Goal: Communication & Community: Ask a question

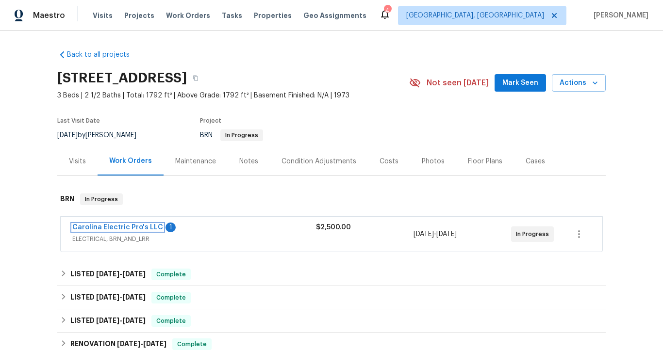
click at [143, 226] on link "Carolina Electric Pro's LLC" at bounding box center [117, 227] width 91 height 7
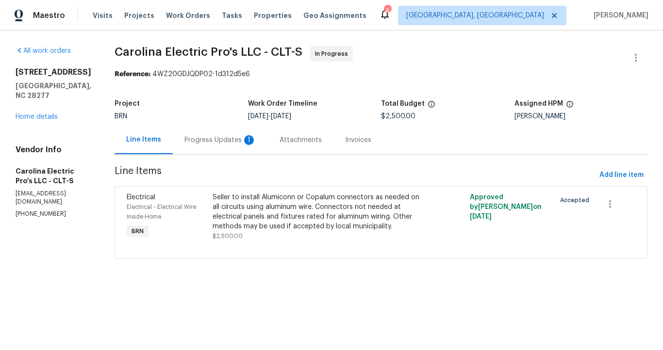
click at [208, 140] on div "Progress Updates 1" at bounding box center [220, 140] width 72 height 10
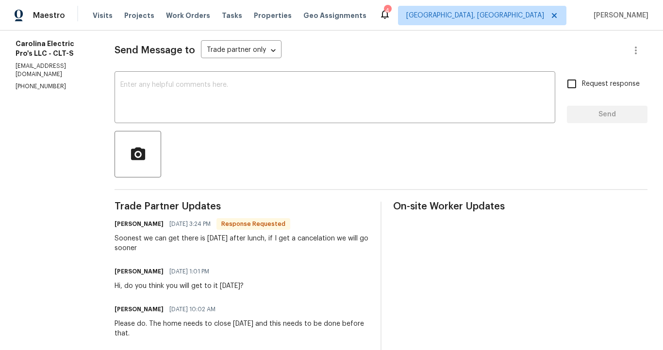
scroll to position [127, 0]
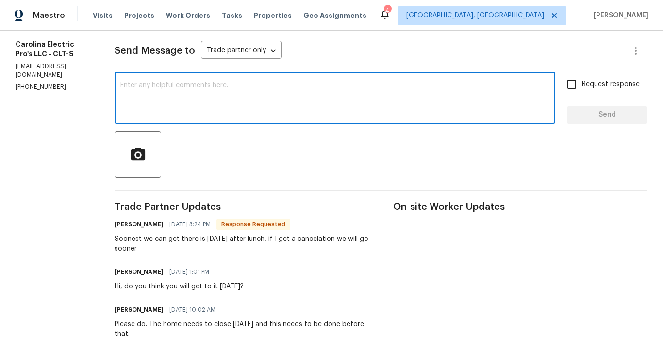
click at [191, 85] on textarea at bounding box center [334, 99] width 429 height 34
type textarea "Thank you, do you think it will be completed [DATE]?"
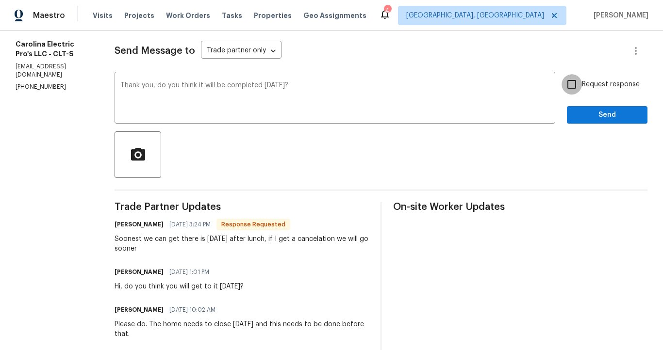
click at [566, 86] on input "Request response" at bounding box center [571, 84] width 20 height 20
checkbox input "true"
click at [574, 114] on span "Send" at bounding box center [606, 115] width 65 height 12
